Goal: Task Accomplishment & Management: Manage account settings

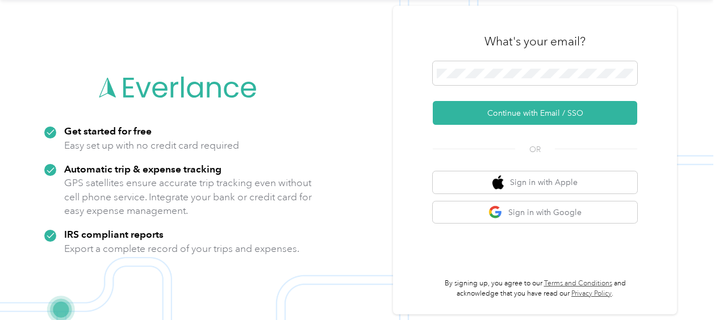
scroll to position [36, 0]
click at [491, 86] on div at bounding box center [535, 75] width 205 height 28
click at [492, 82] on span at bounding box center [535, 73] width 205 height 24
click at [487, 78] on span at bounding box center [535, 73] width 205 height 24
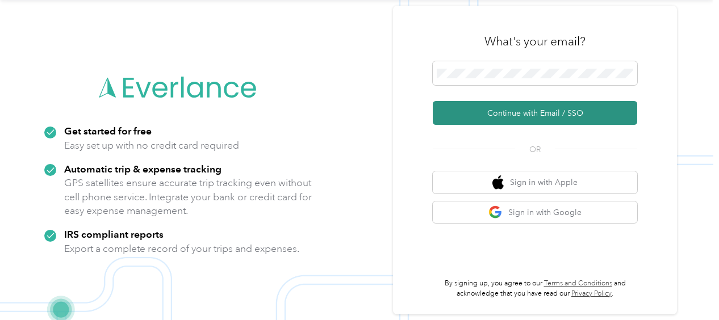
click at [489, 106] on button "Continue with Email / SSO" at bounding box center [535, 113] width 205 height 24
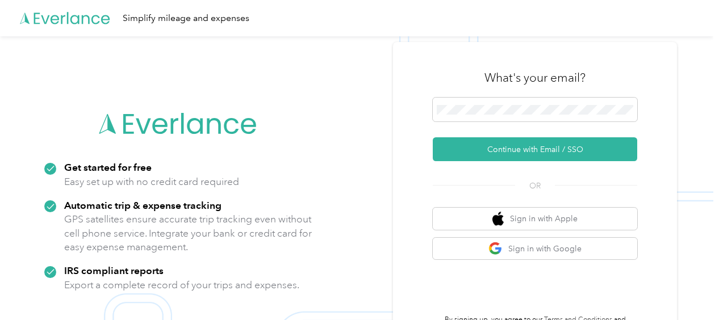
click at [414, 113] on div "What's your email? Continue with Email / SSO OR Sign in with Apple Sign in with…" at bounding box center [535, 196] width 284 height 309
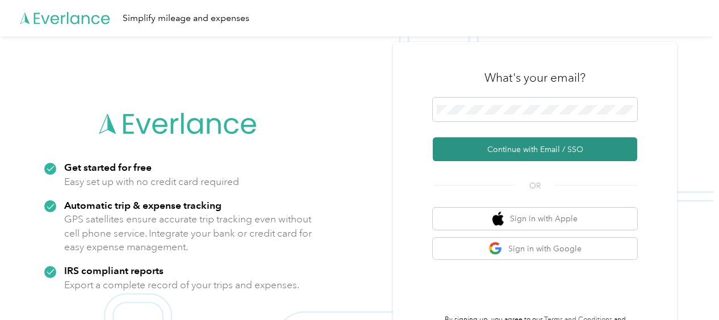
click at [492, 145] on button "Continue with Email / SSO" at bounding box center [535, 149] width 205 height 24
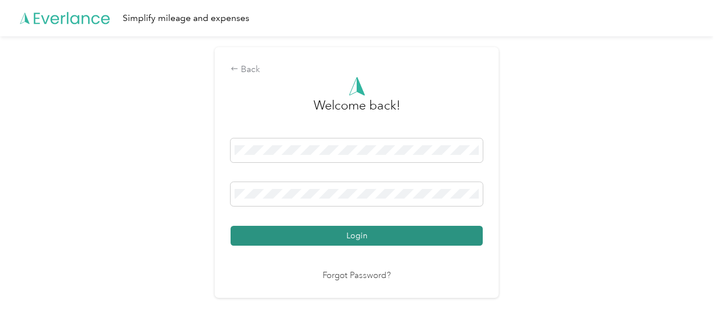
click at [369, 242] on button "Login" at bounding box center [357, 236] width 252 height 20
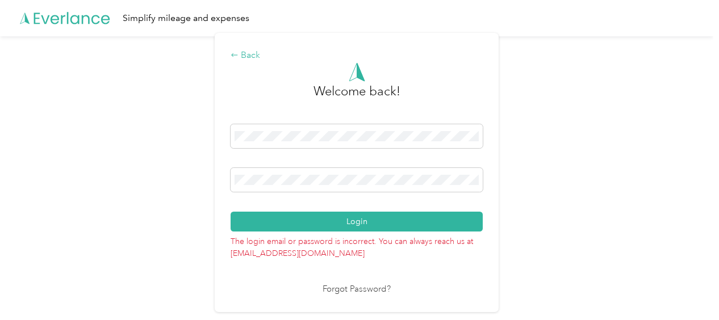
click at [239, 57] on icon at bounding box center [235, 55] width 8 height 8
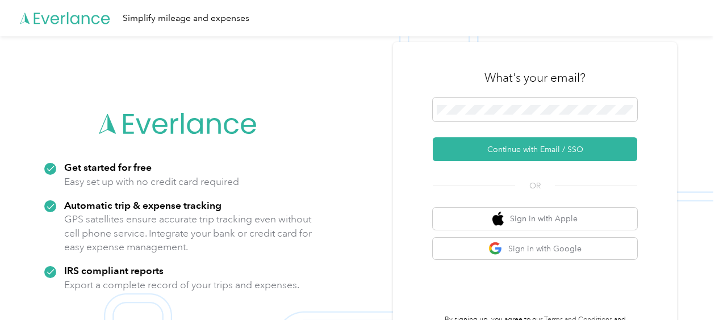
drag, startPoint x: 544, startPoint y: 104, endPoint x: 434, endPoint y: 109, distance: 109.8
click at [434, 109] on div "What's your email? Continue with Email / SSO OR Sign in with Apple Sign in with…" at bounding box center [535, 196] width 284 height 309
